Goal: Task Accomplishment & Management: Use online tool/utility

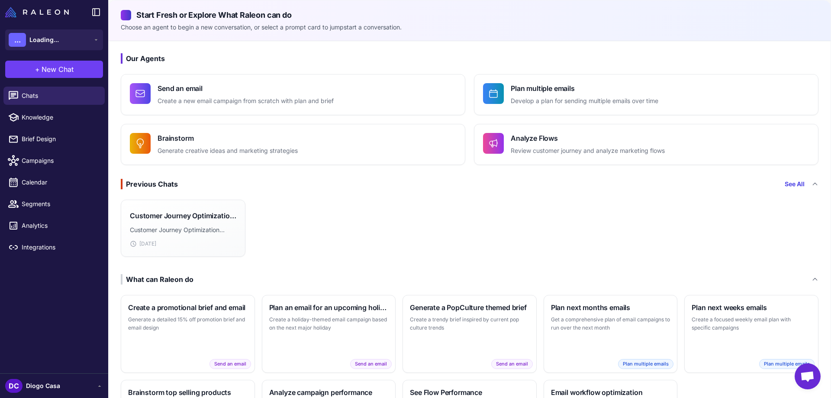
click at [48, 383] on span "Diogo Casa" at bounding box center [43, 386] width 34 height 10
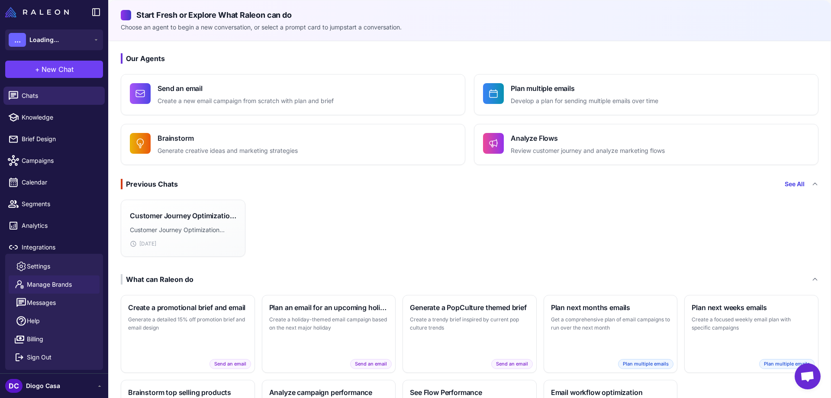
click at [47, 278] on link "Manage Brands" at bounding box center [54, 284] width 91 height 18
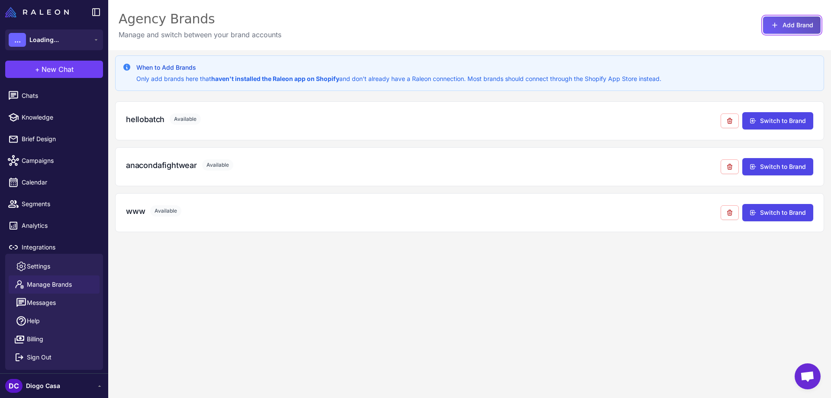
click at [790, 23] on button "Add Brand" at bounding box center [792, 24] width 58 height 17
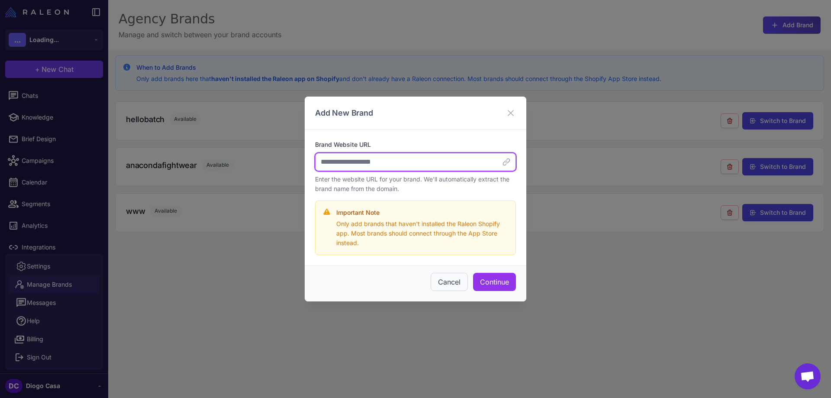
click at [370, 166] on input "Brand Website URL" at bounding box center [415, 162] width 201 height 18
paste input "**********"
type input "**********"
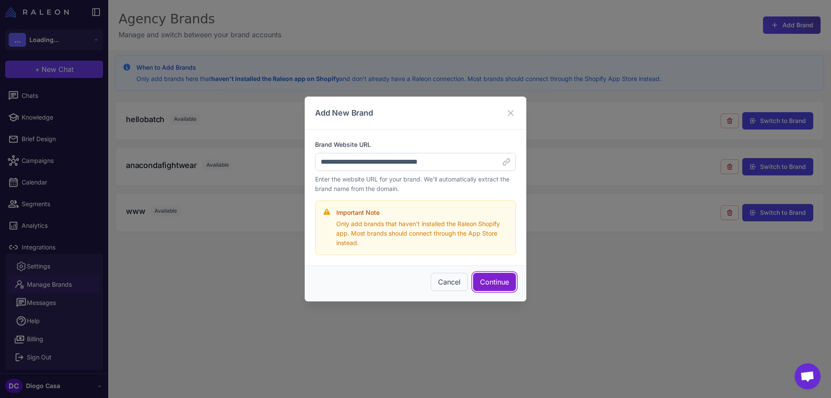
click at [497, 283] on button "Continue" at bounding box center [494, 282] width 43 height 18
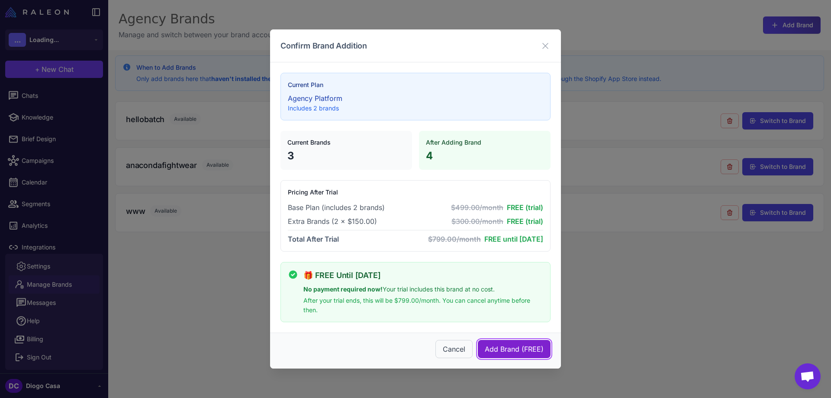
click at [533, 348] on span "Add Brand (FREE)" at bounding box center [514, 349] width 59 height 10
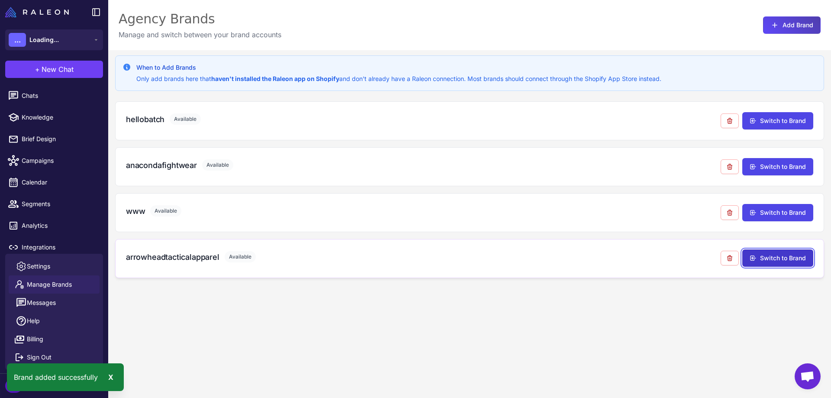
click at [796, 255] on button "Switch to Brand" at bounding box center [777, 257] width 71 height 17
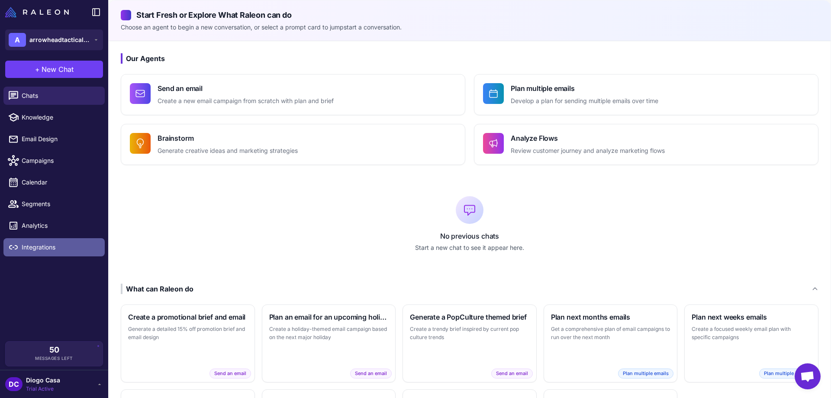
click at [65, 242] on span "Integrations" at bounding box center [60, 247] width 76 height 10
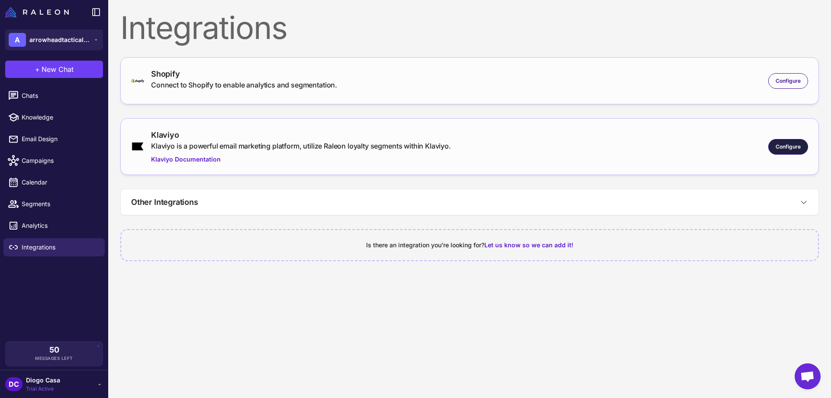
click at [788, 150] on span "Configure" at bounding box center [787, 147] width 25 height 8
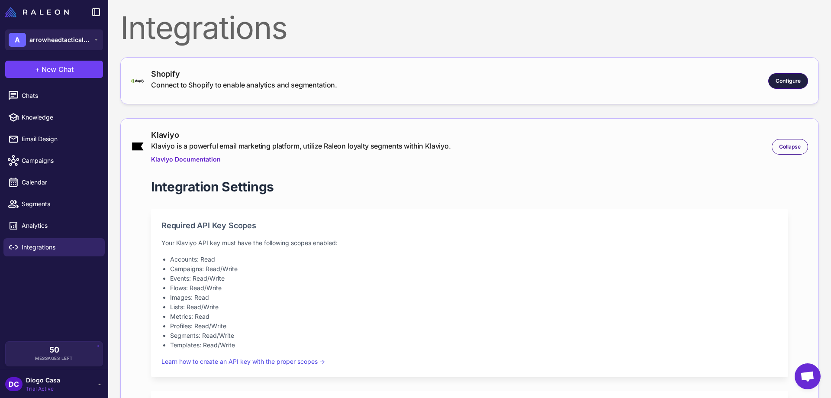
click at [775, 81] on span "Configure" at bounding box center [787, 81] width 25 height 8
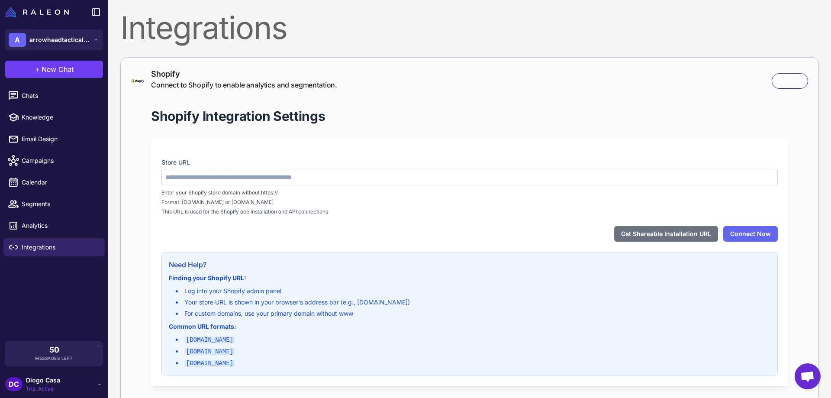
type input "**********"
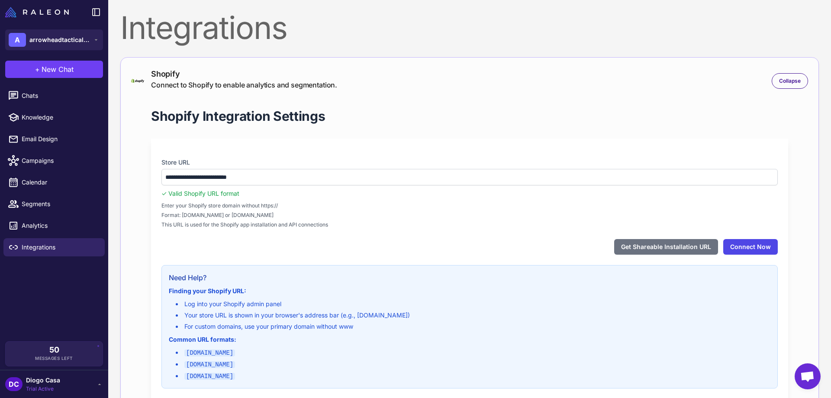
click at [744, 247] on button "Connect Now" at bounding box center [750, 247] width 55 height 16
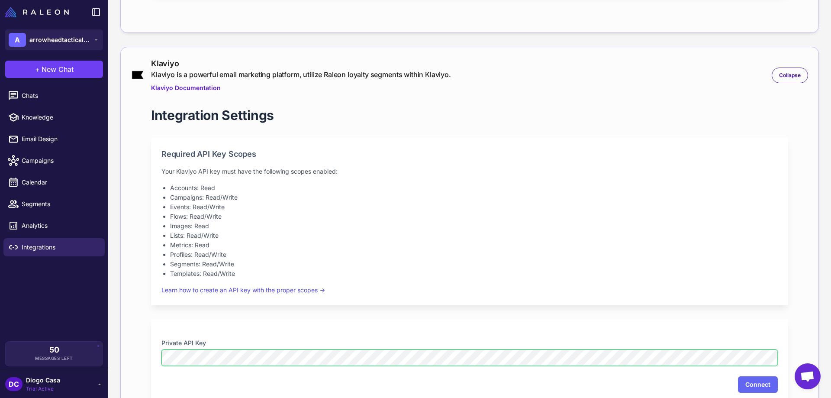
scroll to position [447, 0]
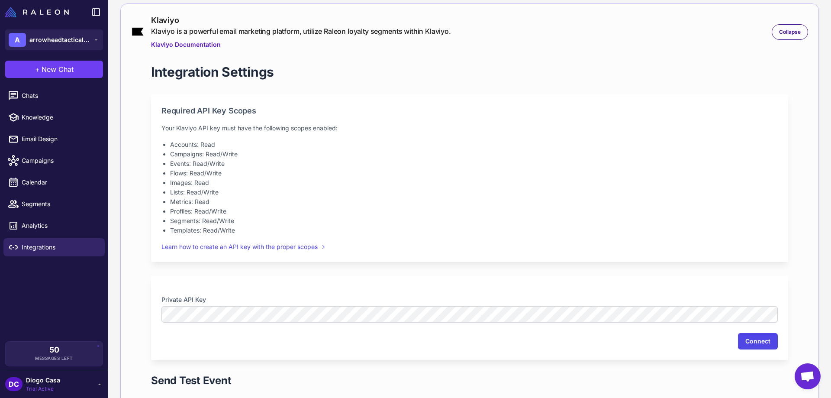
click at [767, 335] on button "Connect" at bounding box center [758, 341] width 40 height 16
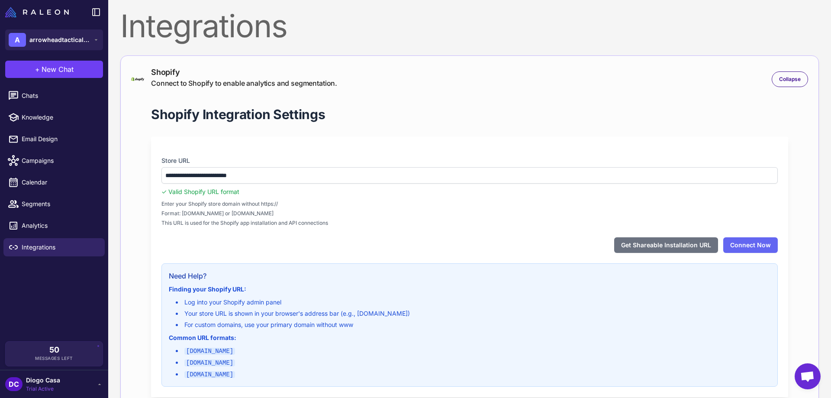
scroll to position [0, 0]
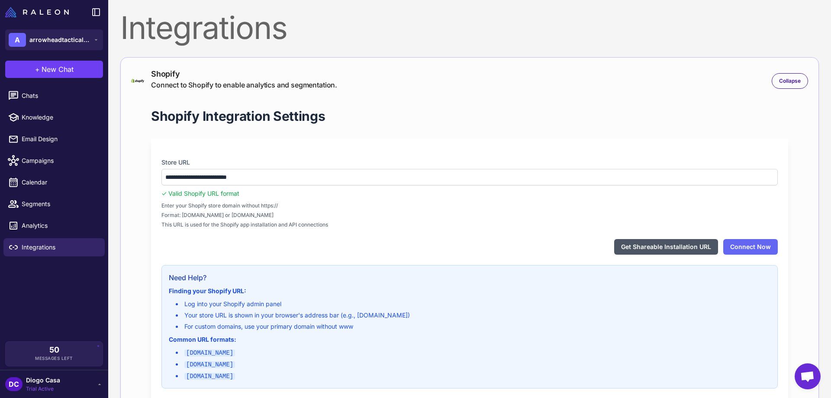
click at [675, 249] on button "Get Shareable Installation URL" at bounding box center [666, 247] width 104 height 16
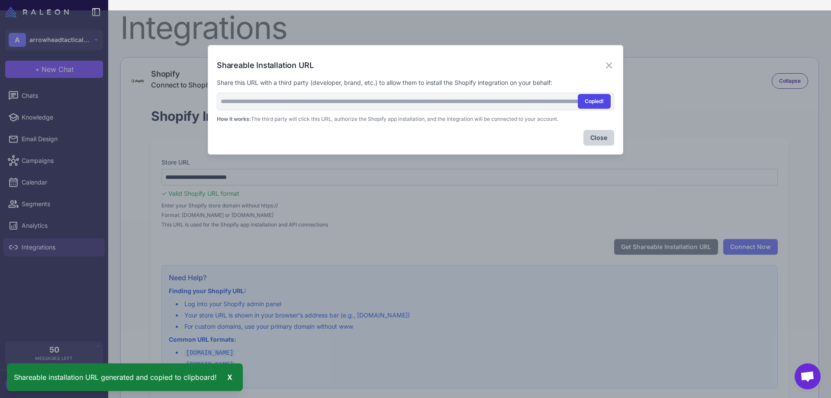
click at [588, 101] on button "Copied!" at bounding box center [594, 101] width 33 height 15
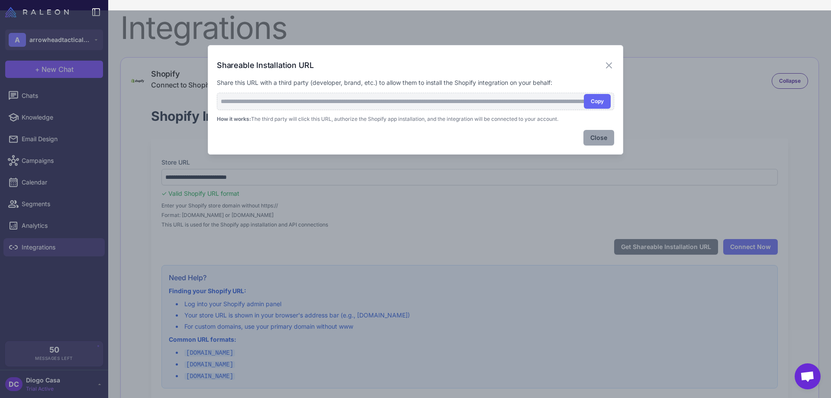
click at [600, 132] on button "Close" at bounding box center [598, 138] width 31 height 16
